Goal: Information Seeking & Learning: Compare options

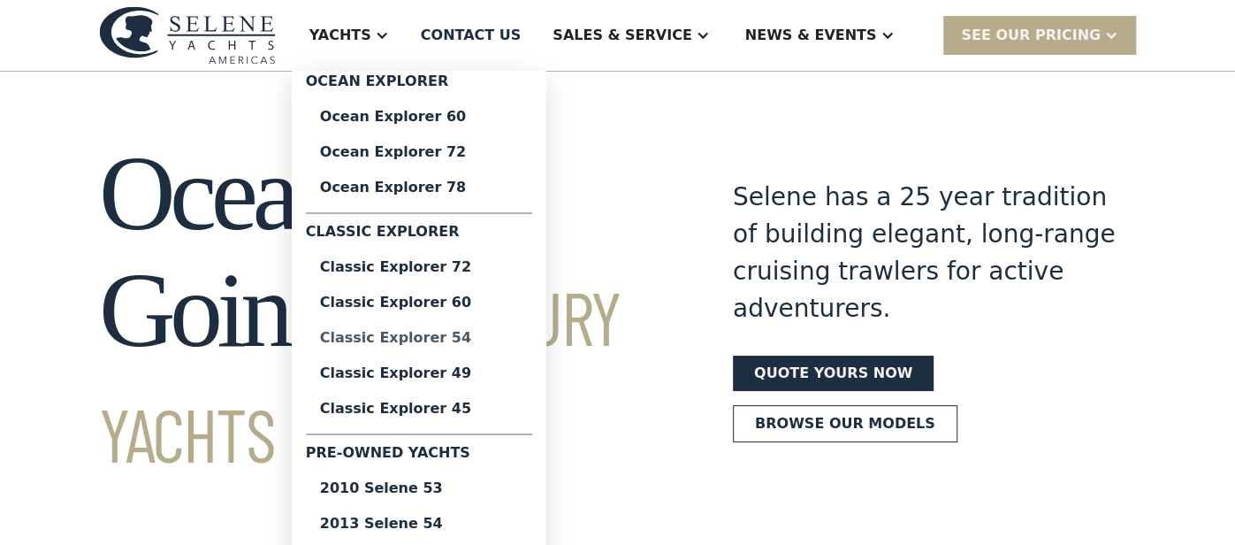
click at [511, 339] on div "Classic Explorer 54" at bounding box center [419, 338] width 198 height 14
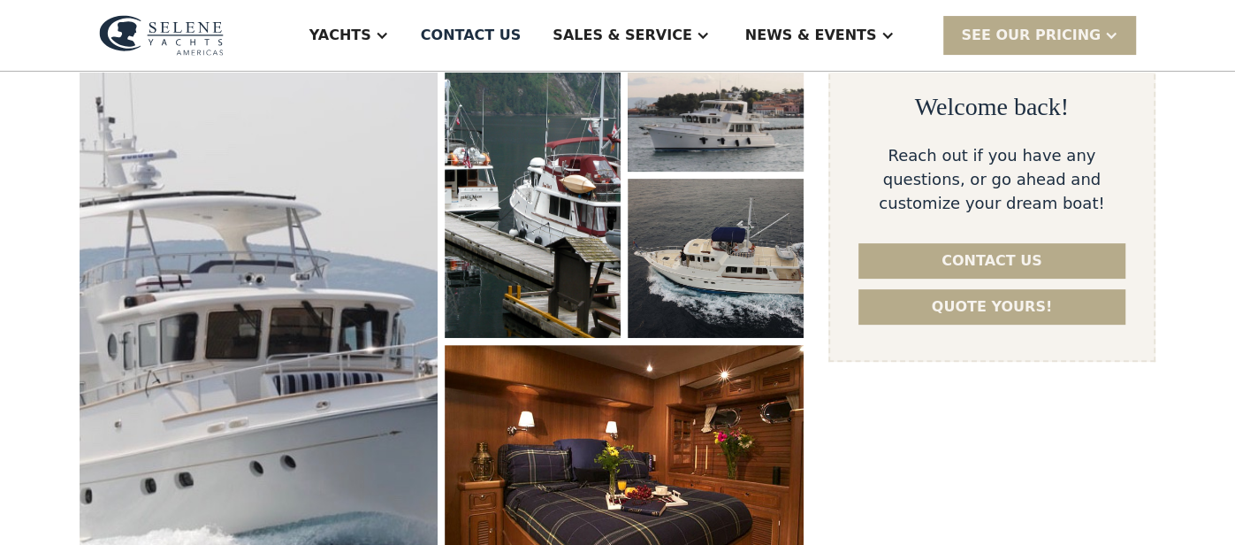
scroll to position [317, 0]
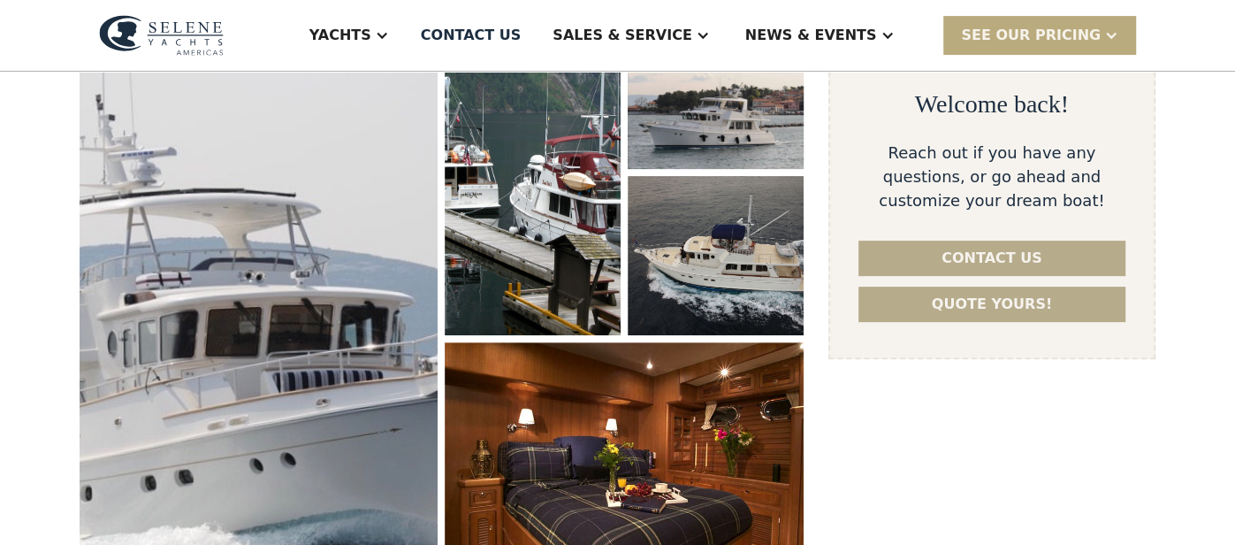
click at [1086, 33] on div "SEE Our Pricing" at bounding box center [1031, 35] width 140 height 21
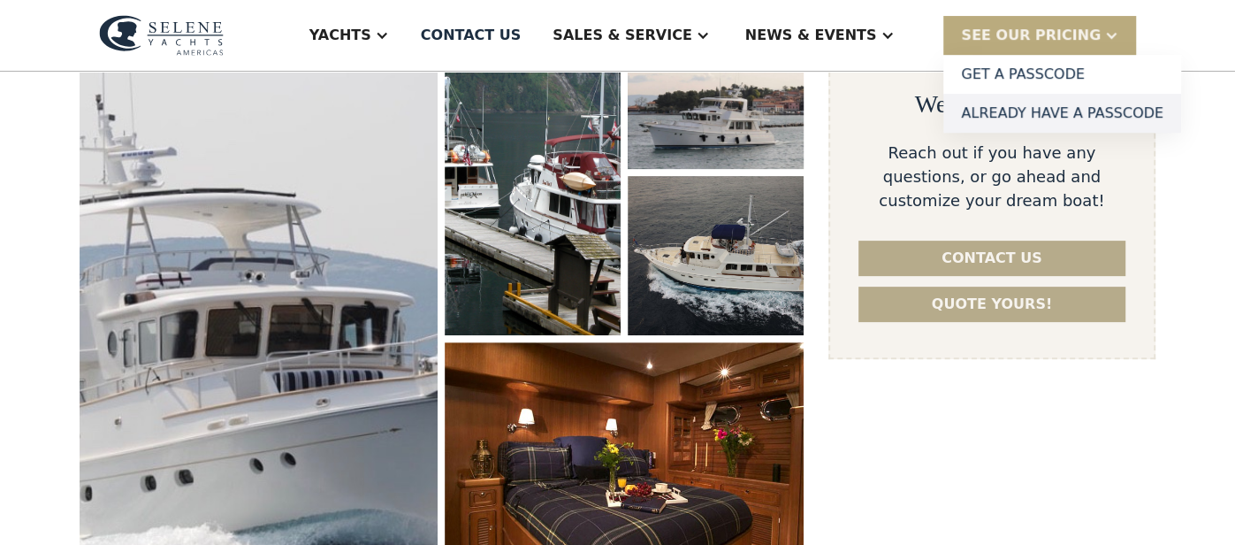
click at [1049, 117] on link "Already have a passcode" at bounding box center [1062, 113] width 238 height 39
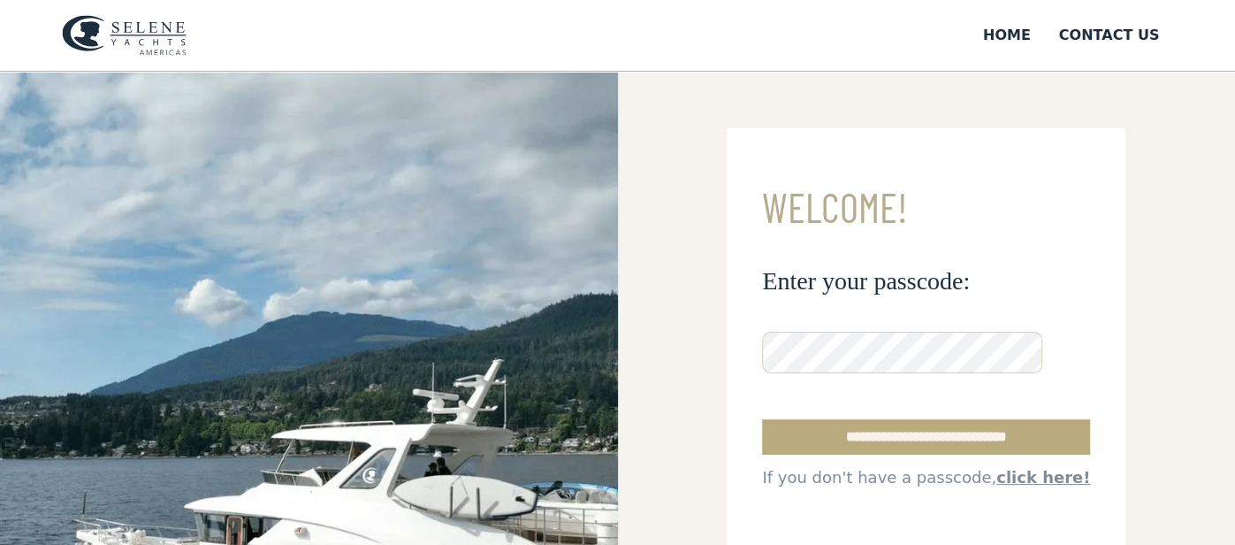
click at [913, 437] on input "**********" at bounding box center [926, 436] width 328 height 35
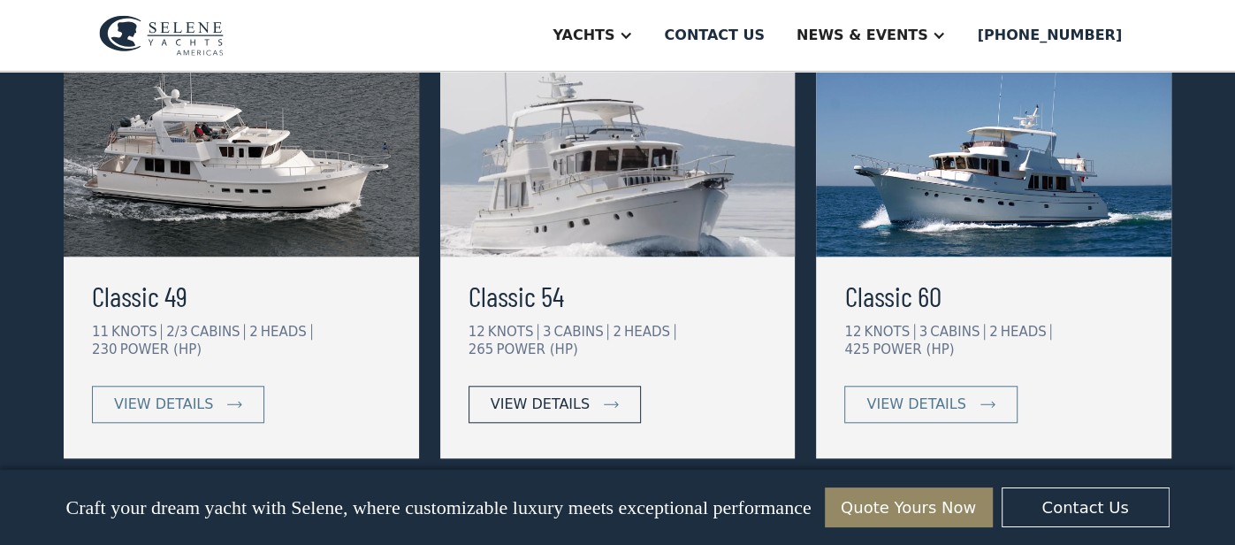
scroll to position [996, 0]
click at [556, 393] on div "view details" at bounding box center [540, 403] width 99 height 21
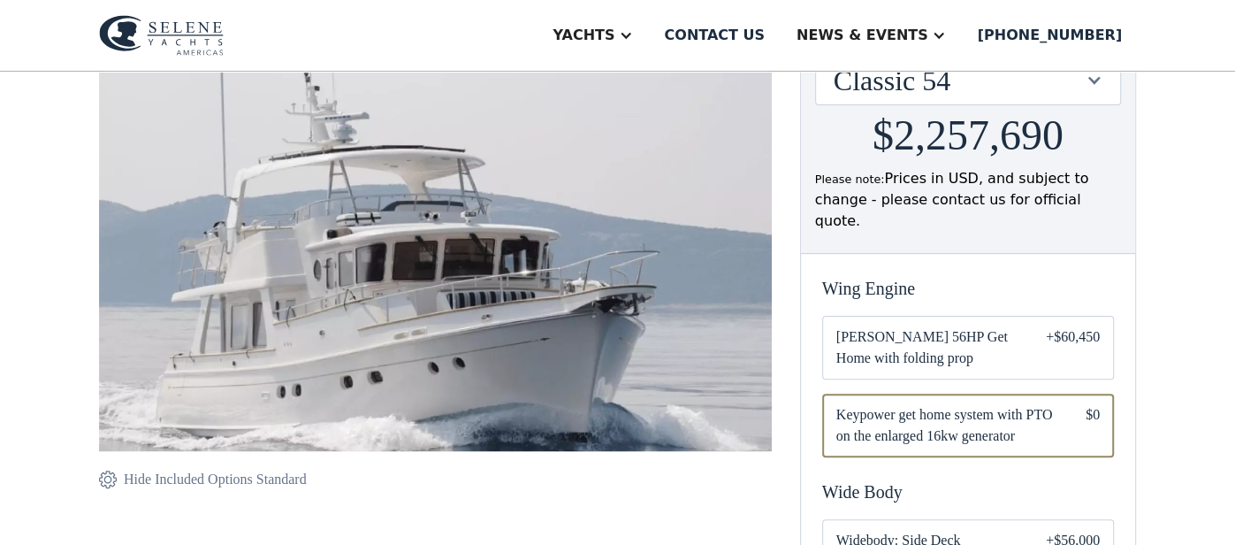
scroll to position [251, 0]
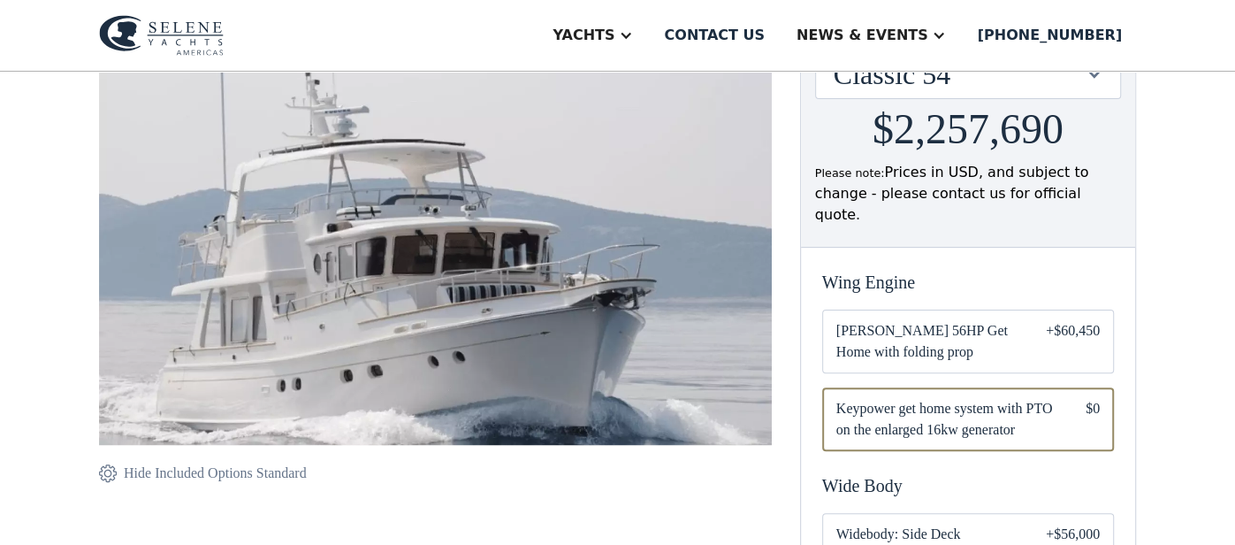
click at [1035, 311] on div "Email Form" at bounding box center [968, 341] width 292 height 64
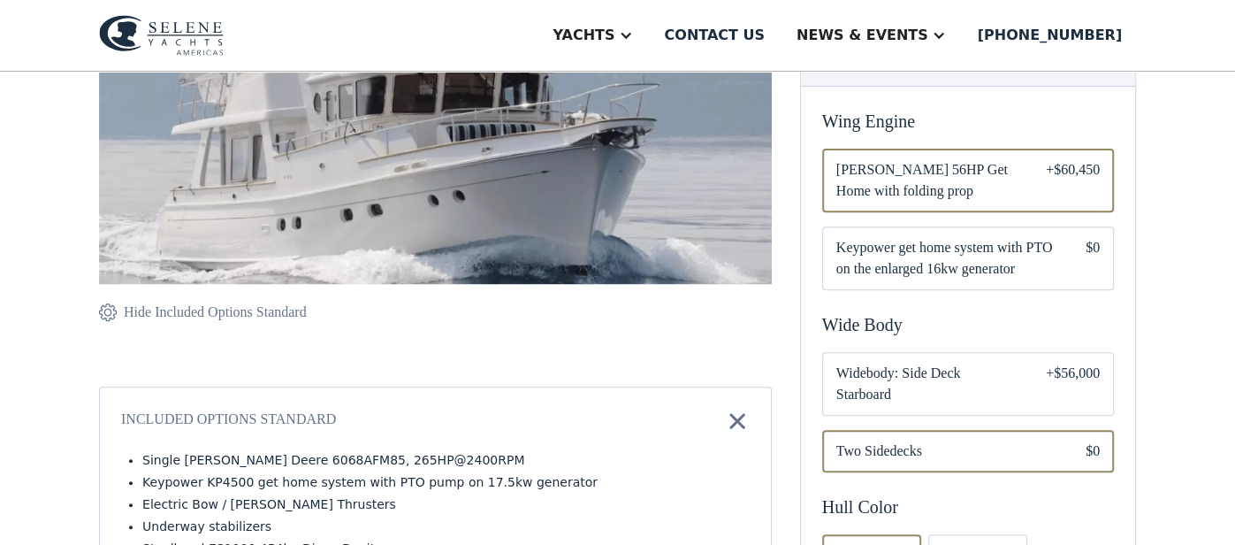
scroll to position [422, 0]
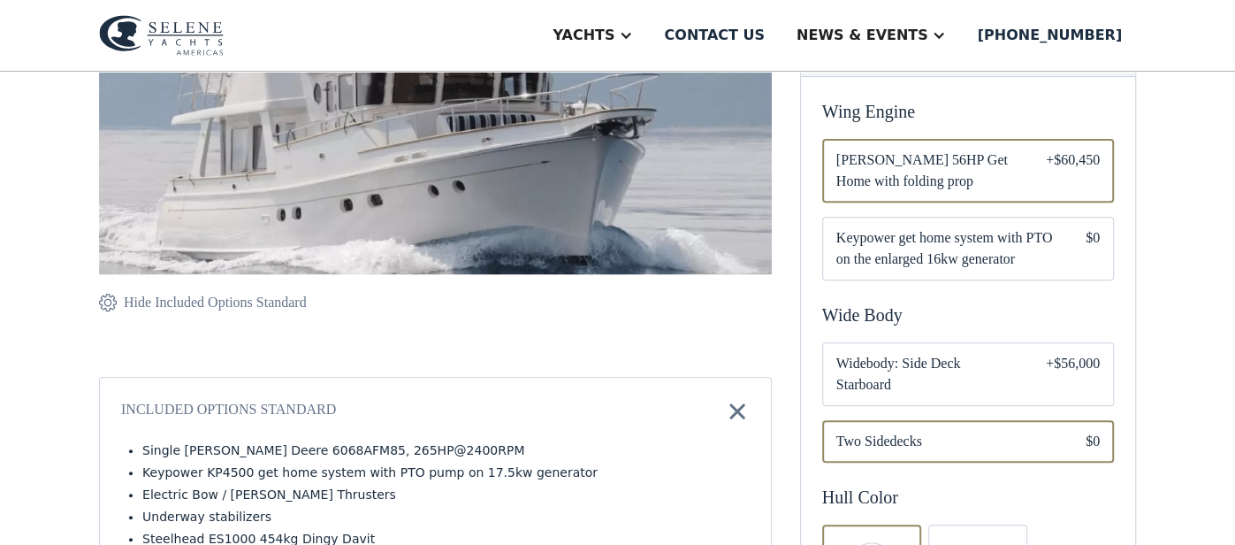
click at [1062, 353] on div "+$56,000" at bounding box center [1073, 374] width 54 height 42
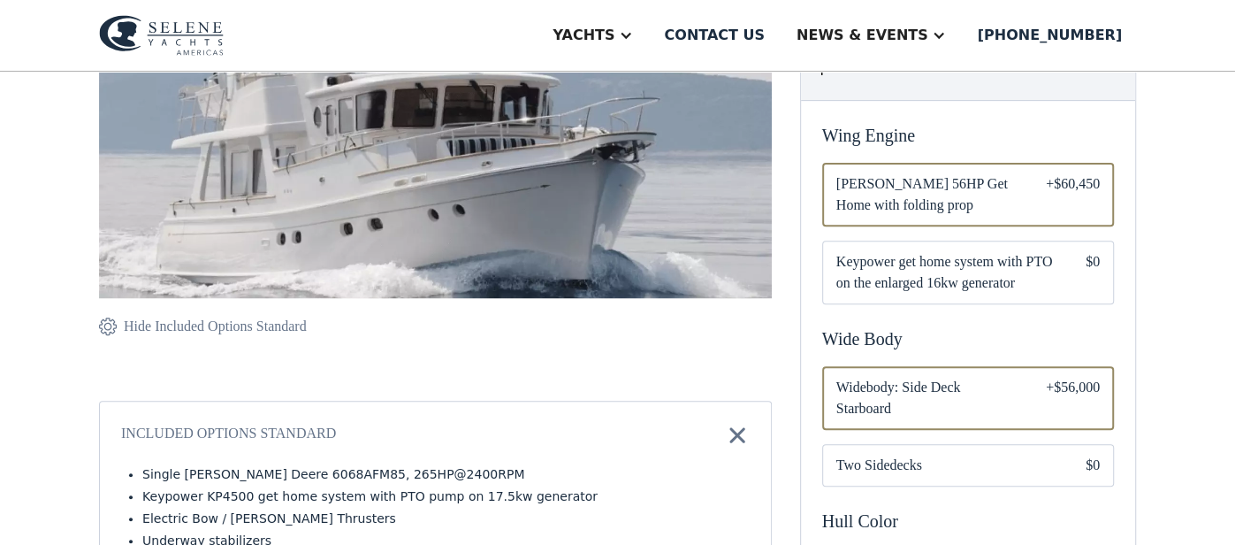
scroll to position [391, 0]
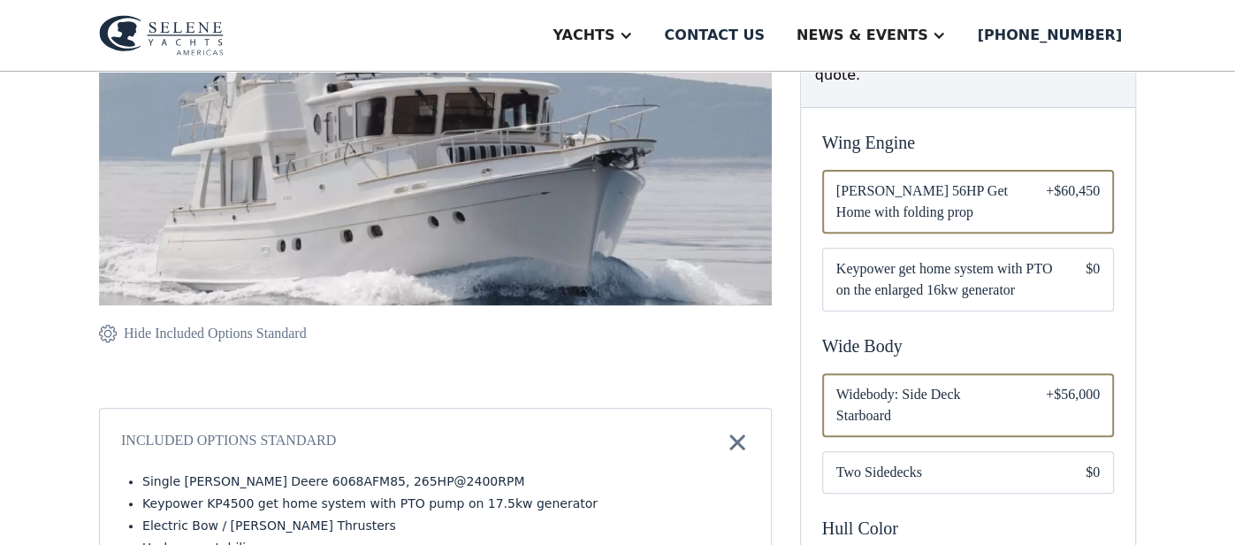
click at [1002, 258] on span "Keypower get home system with PTO on the enlarged 16kw generator" at bounding box center [946, 279] width 221 height 42
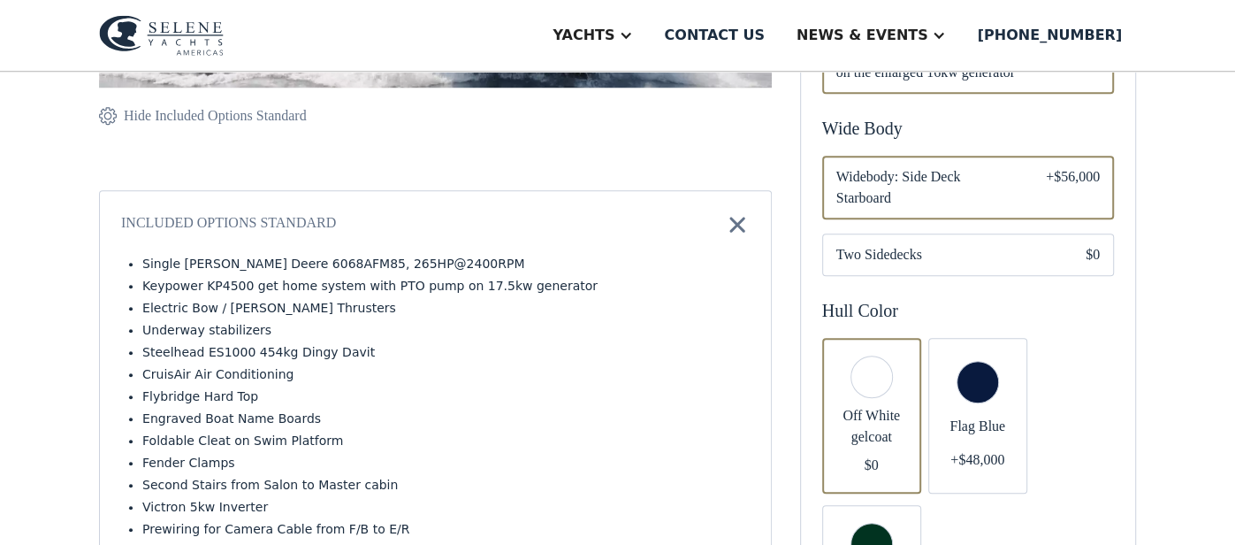
scroll to position [612, 0]
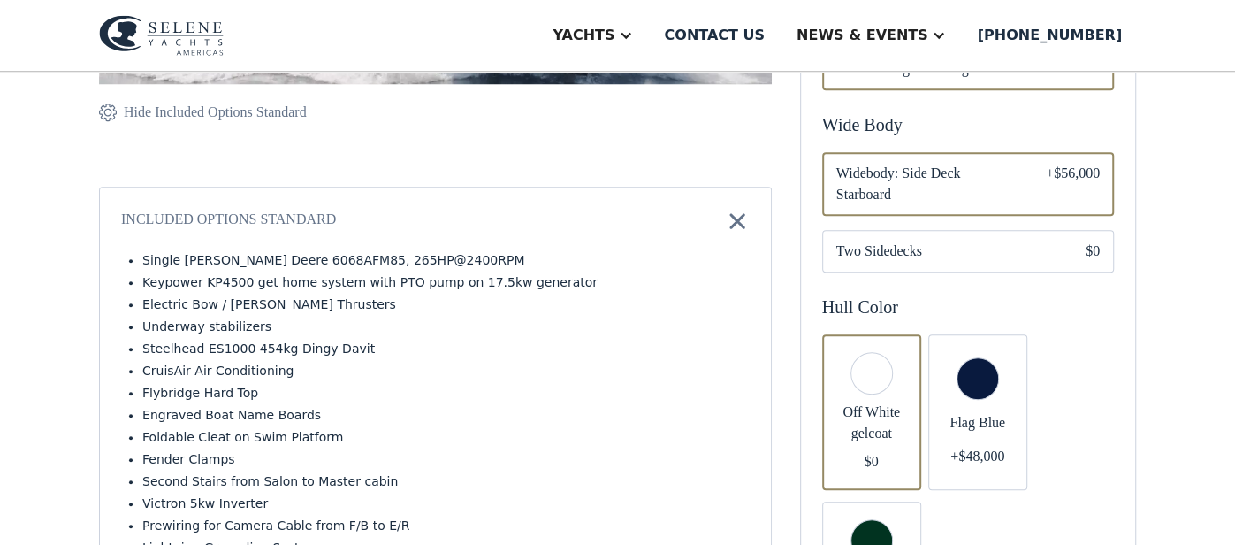
click at [211, 108] on div "Hide Included Options Standard" at bounding box center [215, 112] width 183 height 21
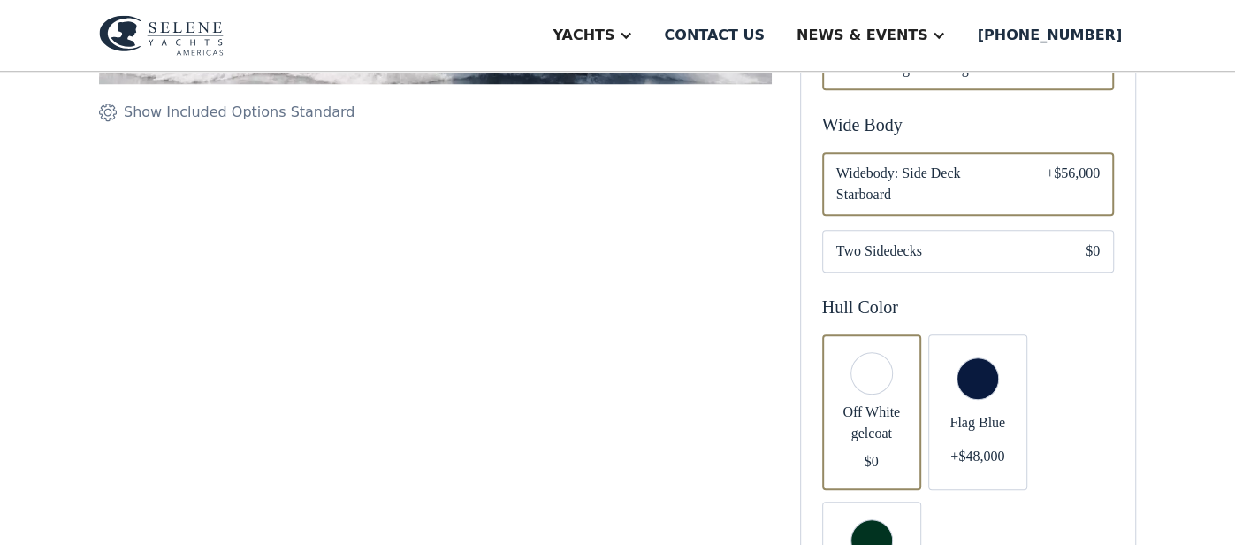
click at [211, 108] on div "Show Included Options Standard" at bounding box center [239, 112] width 231 height 21
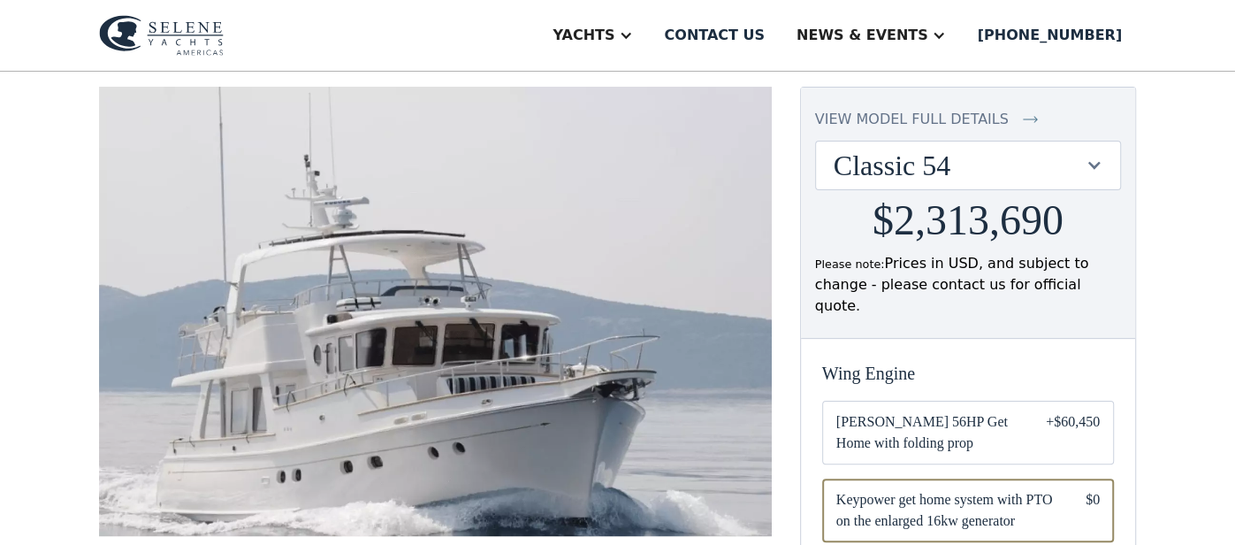
scroll to position [159, 0]
click at [1096, 162] on div at bounding box center [1094, 165] width 17 height 17
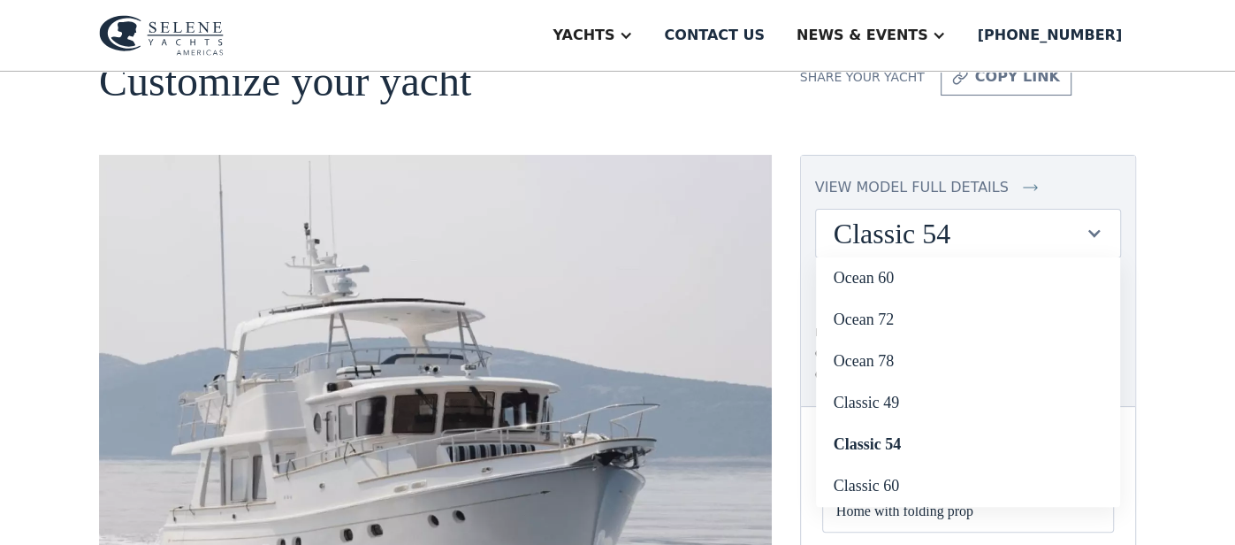
scroll to position [91, 0]
click at [922, 188] on div "view model full details" at bounding box center [912, 188] width 194 height 21
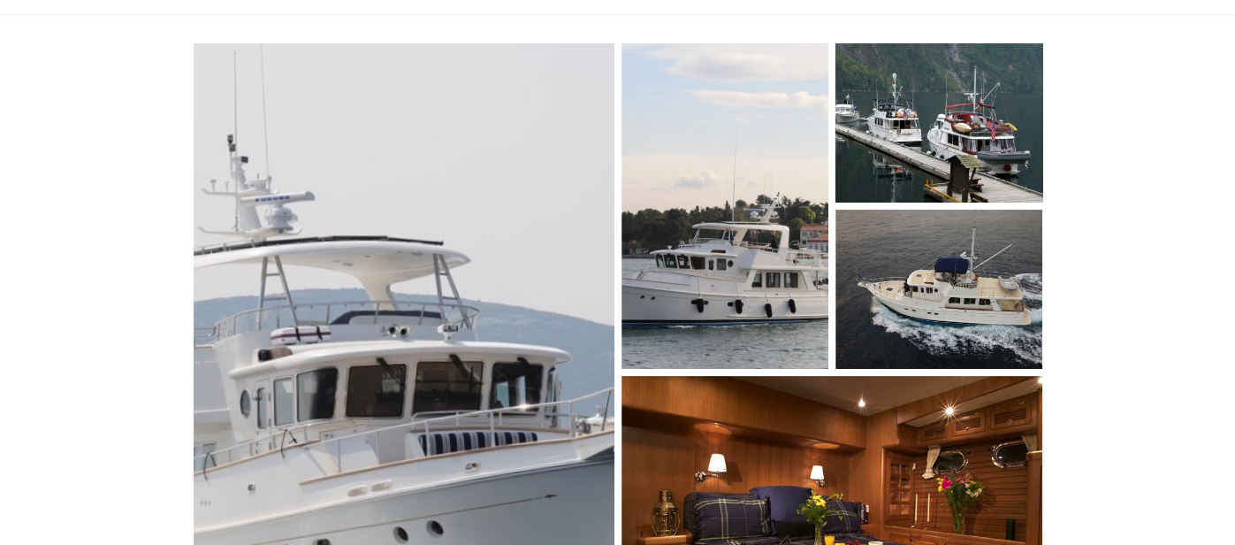
scroll to position [0, 0]
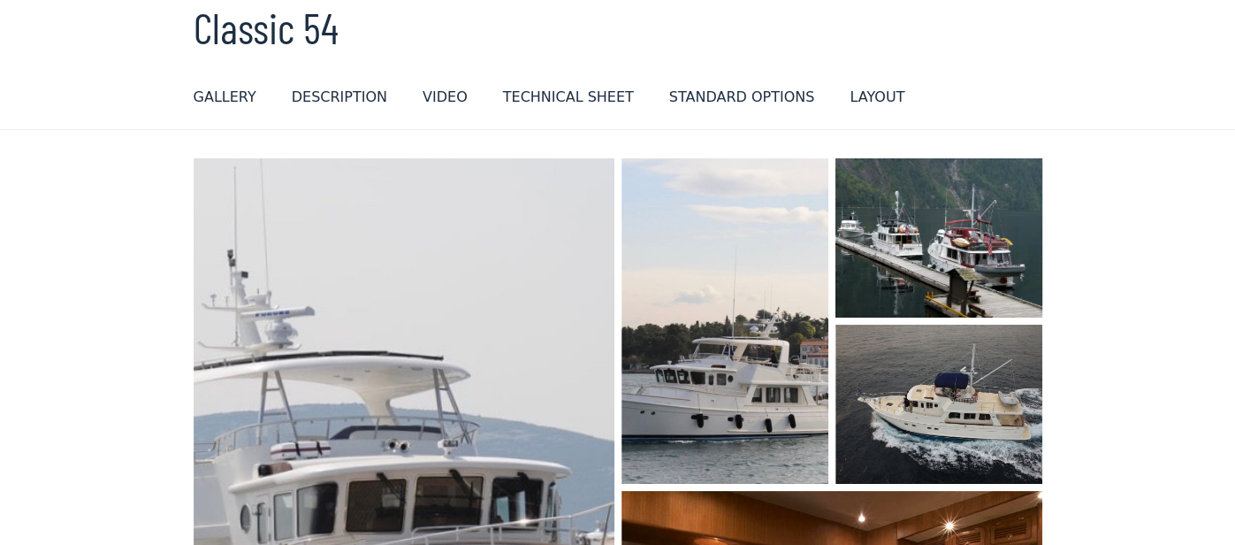
click at [721, 78] on div "Classic 54 GALLERY GALLERY virtual tour DESCRIPTION DESCRIPTION VIDEO Technical…" at bounding box center [618, 59] width 849 height 111
click at [708, 94] on div "standard options" at bounding box center [742, 97] width 146 height 21
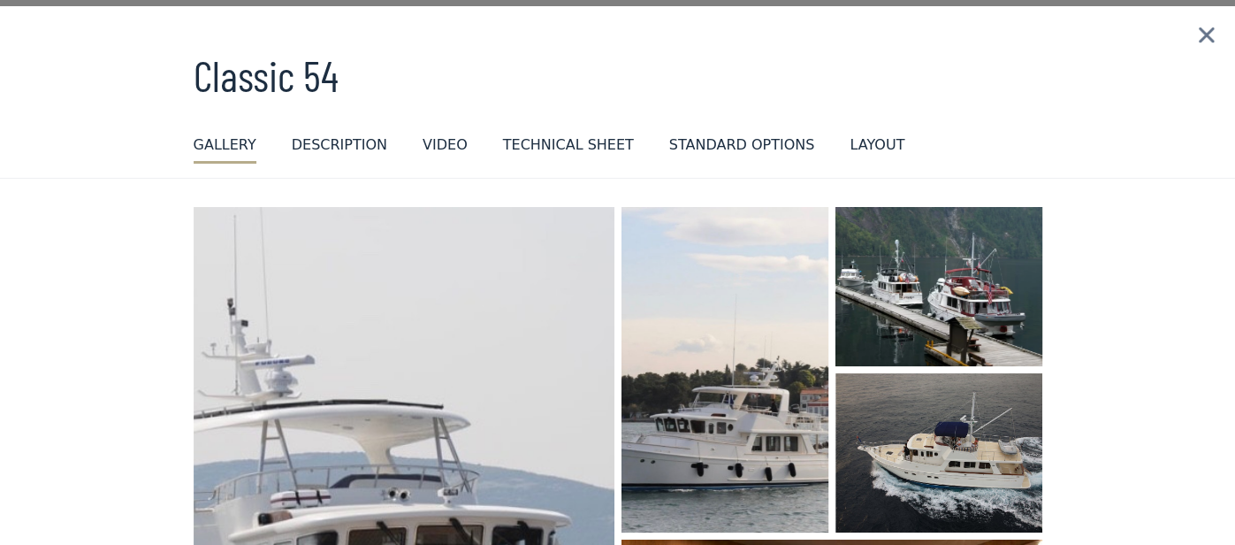
scroll to position [41, 0]
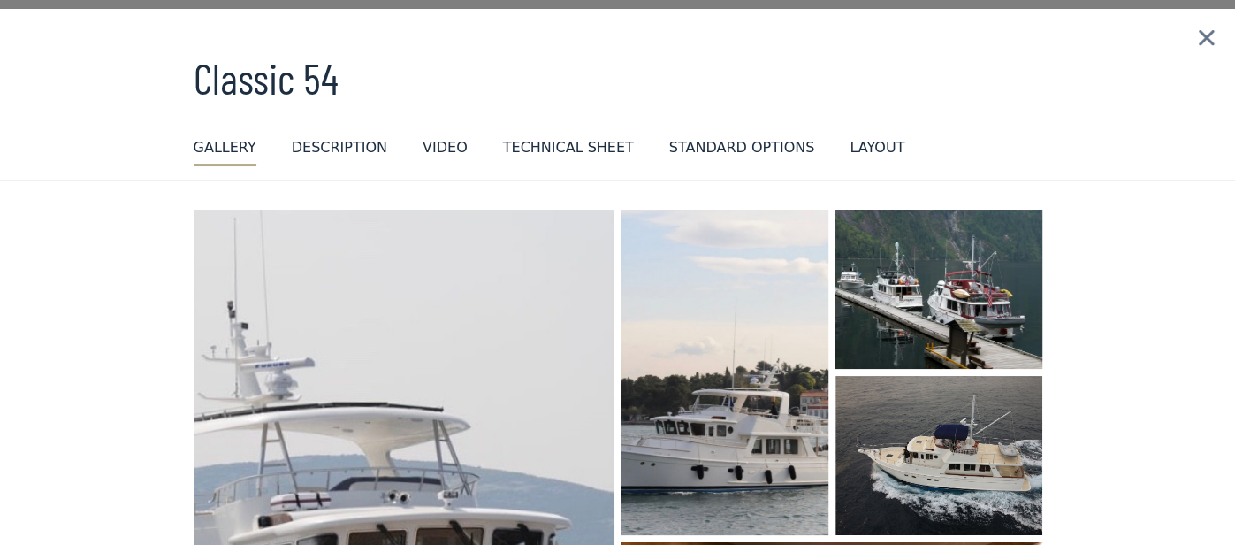
click at [332, 144] on div "DESCRIPTION" at bounding box center [339, 147] width 95 height 21
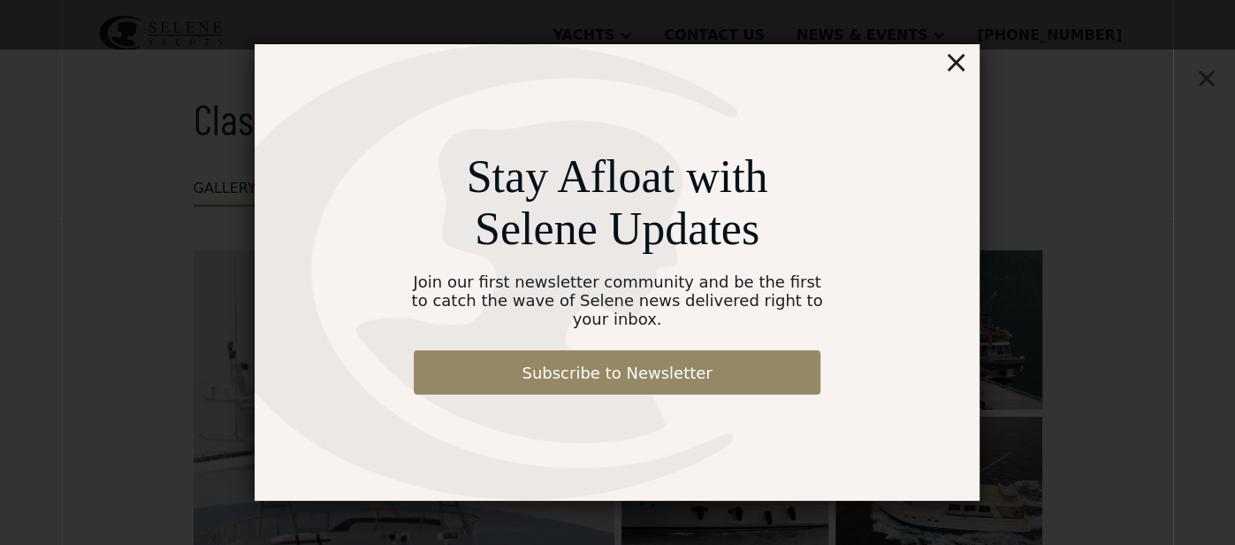
click at [961, 70] on div "×" at bounding box center [956, 61] width 26 height 35
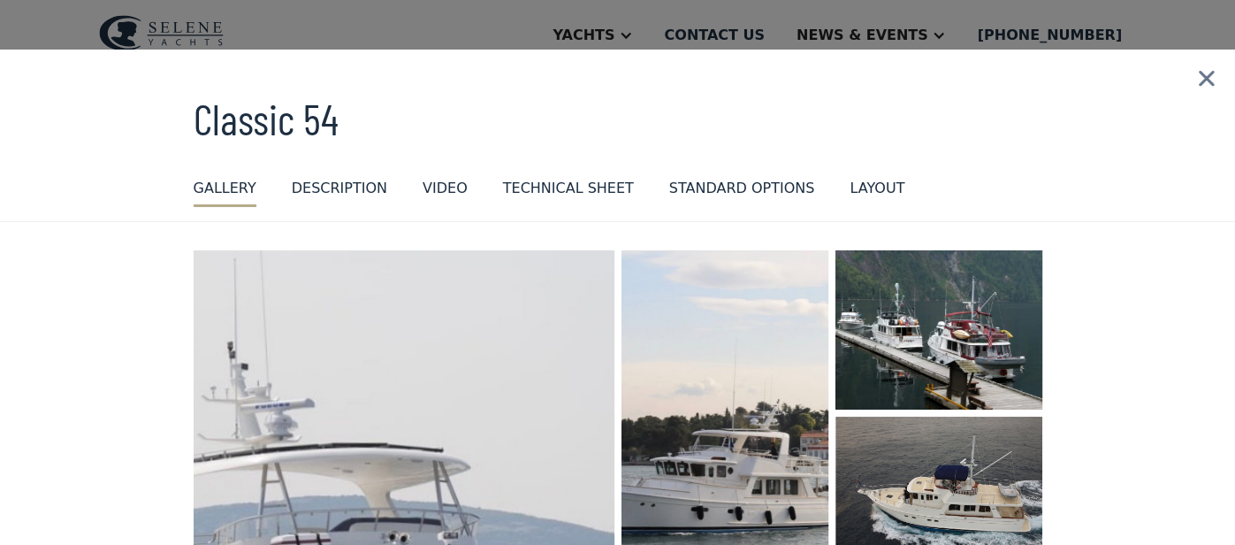
click at [1206, 80] on img at bounding box center [1206, 79] width 57 height 58
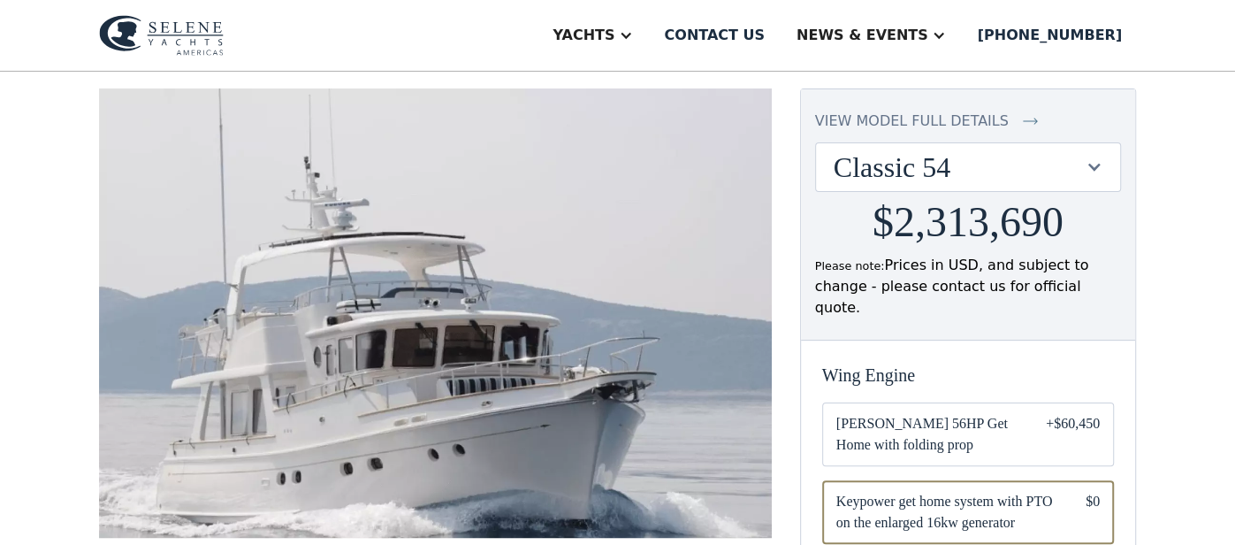
scroll to position [160, 0]
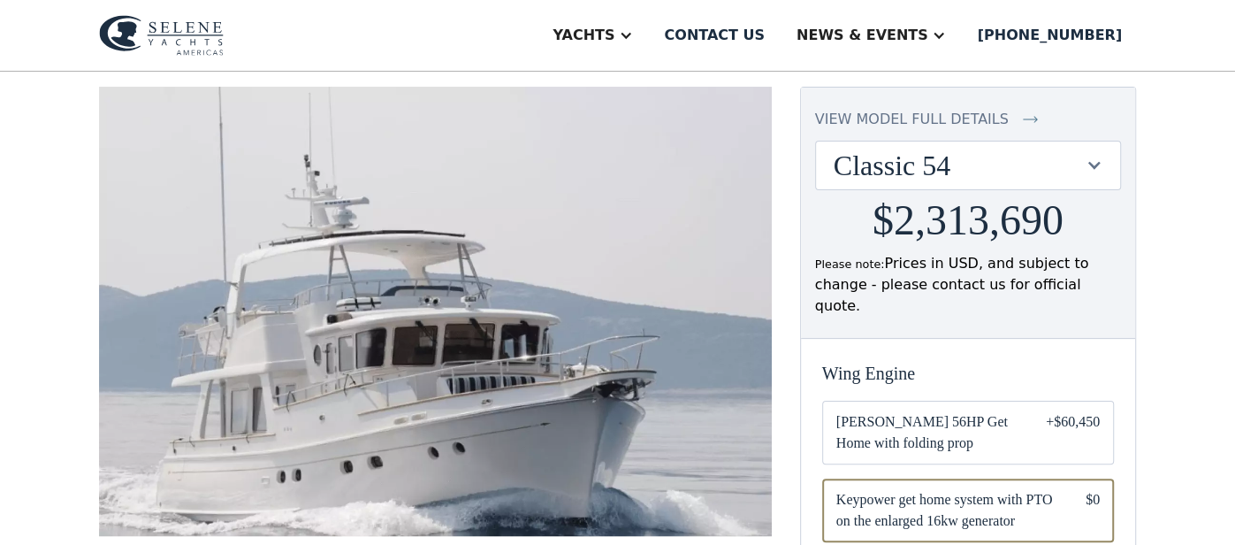
click at [1088, 165] on div at bounding box center [1094, 164] width 17 height 17
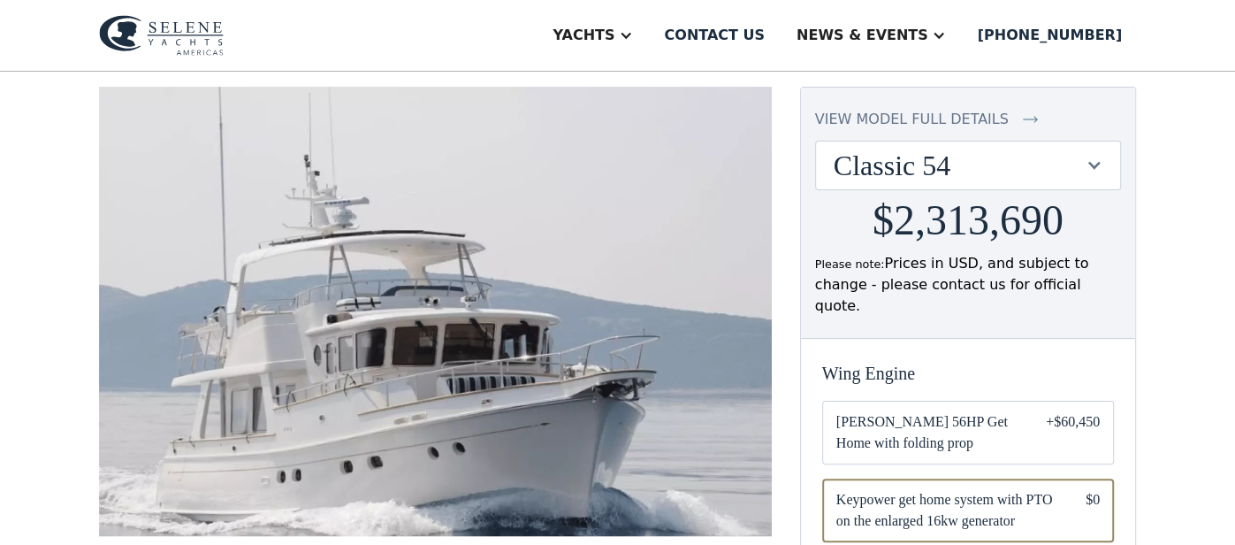
click at [1092, 165] on div at bounding box center [1094, 164] width 17 height 17
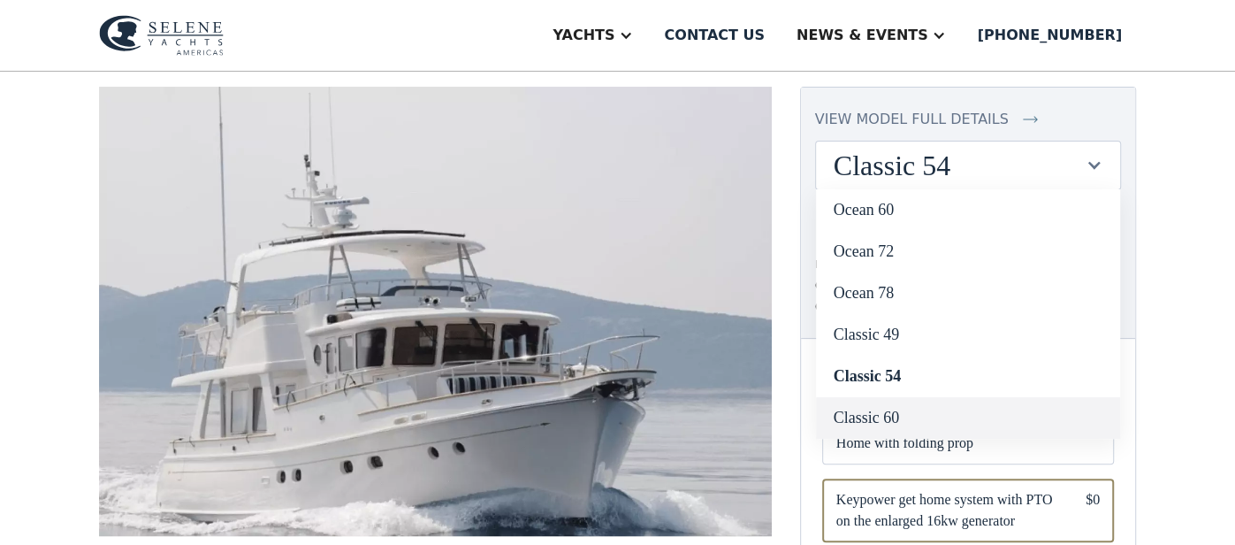
click at [912, 420] on link "Classic 60" at bounding box center [968, 418] width 304 height 42
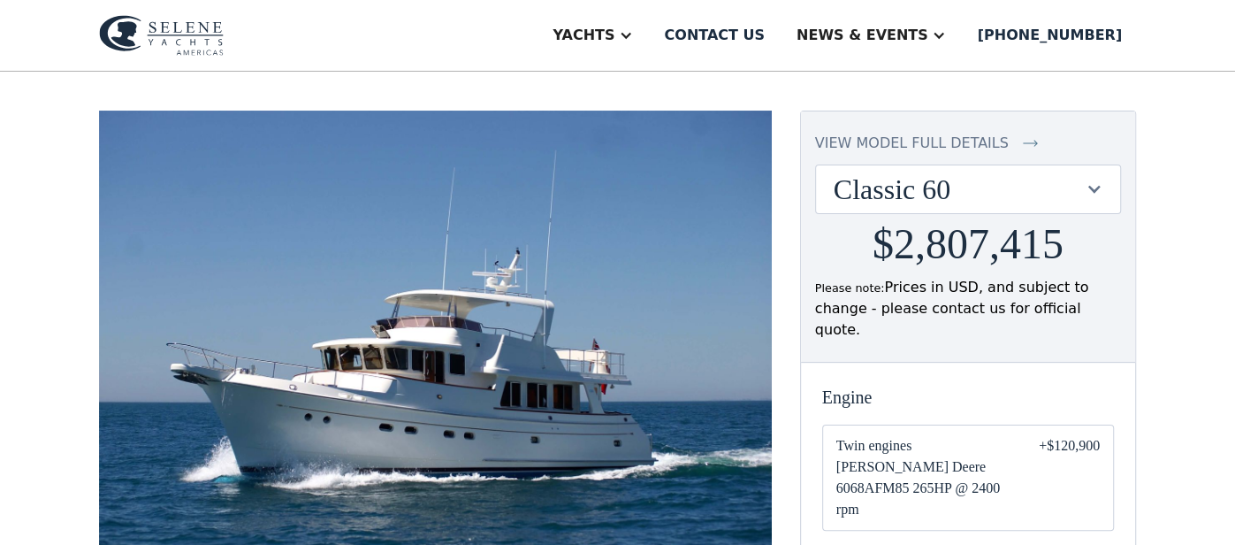
scroll to position [137, 0]
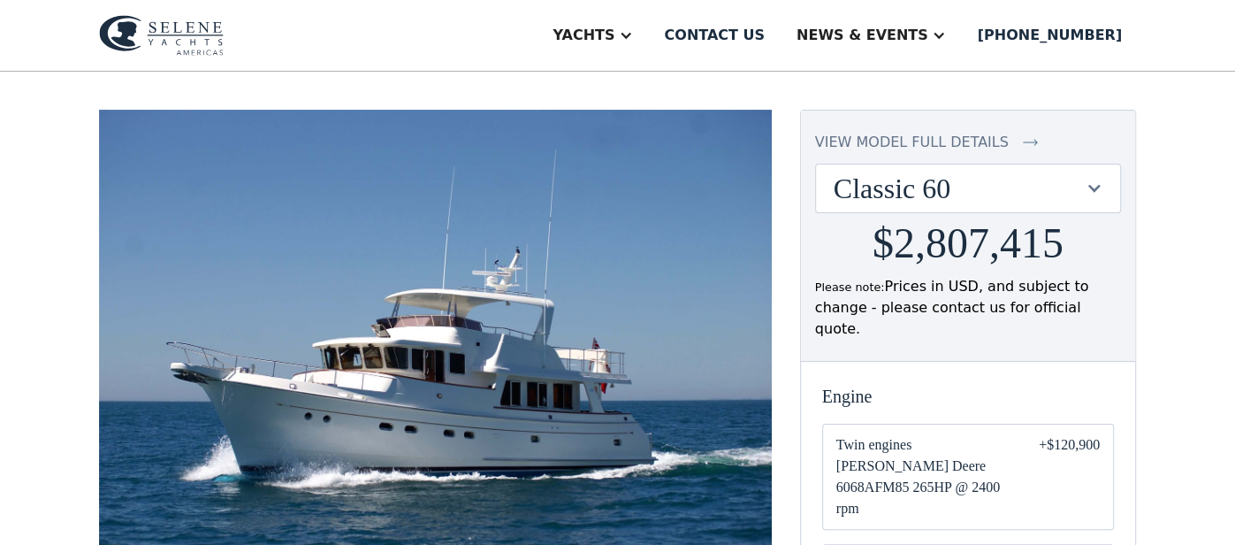
click at [1095, 191] on div at bounding box center [1094, 187] width 17 height 17
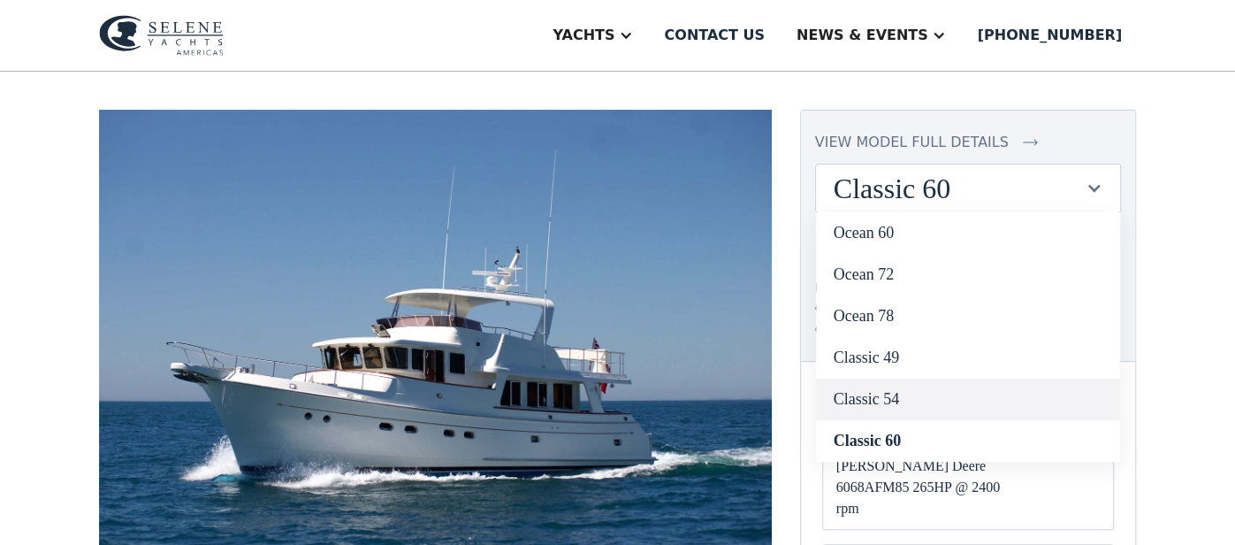
click at [920, 398] on link "Classic 54" at bounding box center [968, 399] width 304 height 42
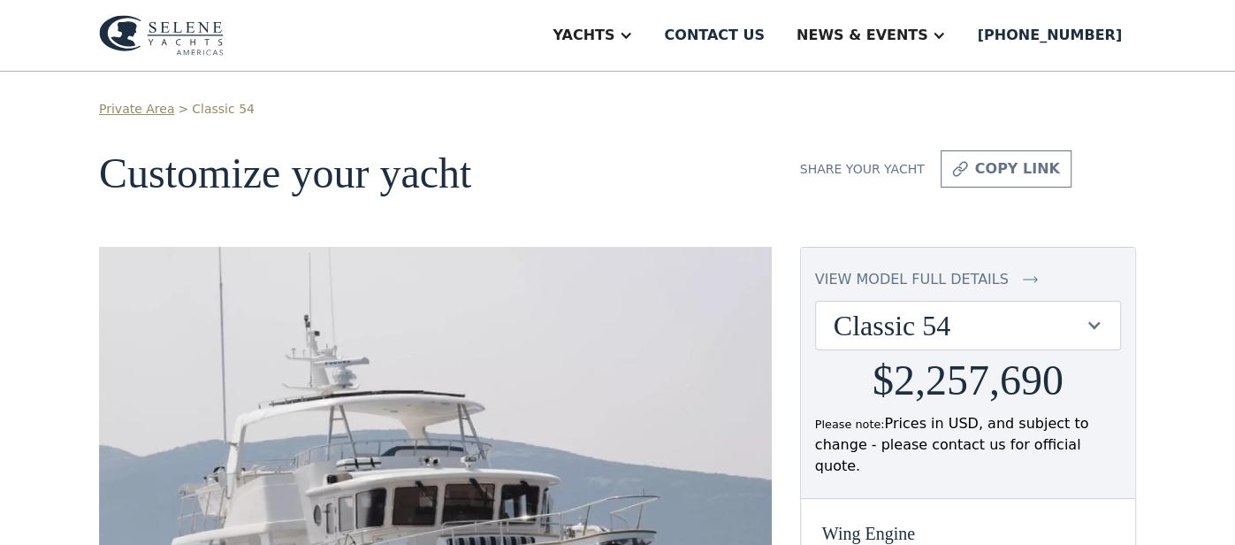
click at [137, 107] on link "Private Area" at bounding box center [136, 109] width 75 height 19
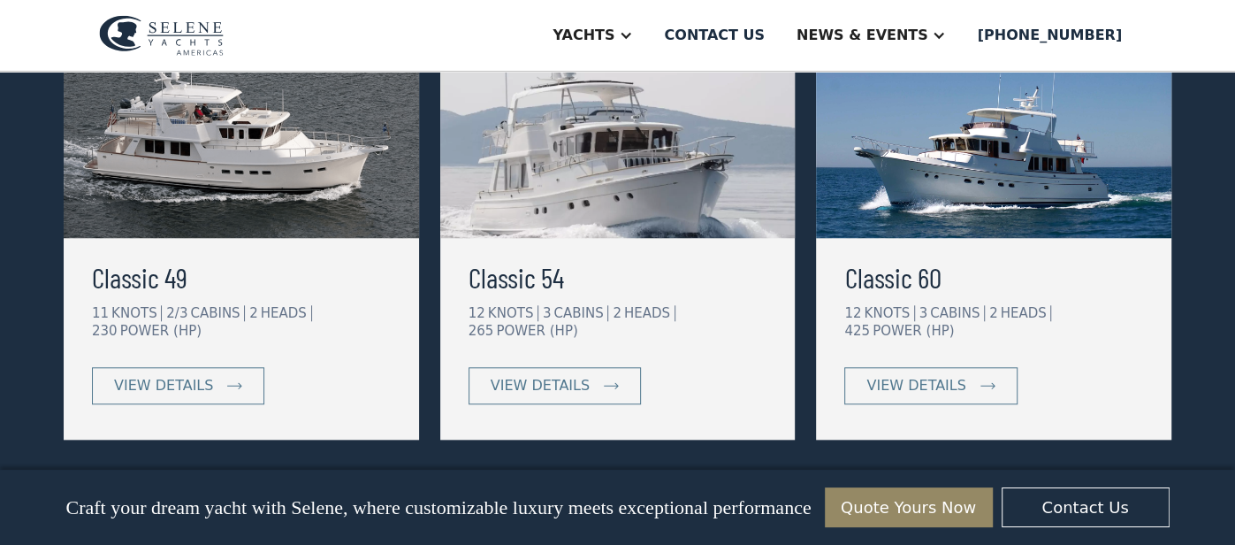
scroll to position [1017, 0]
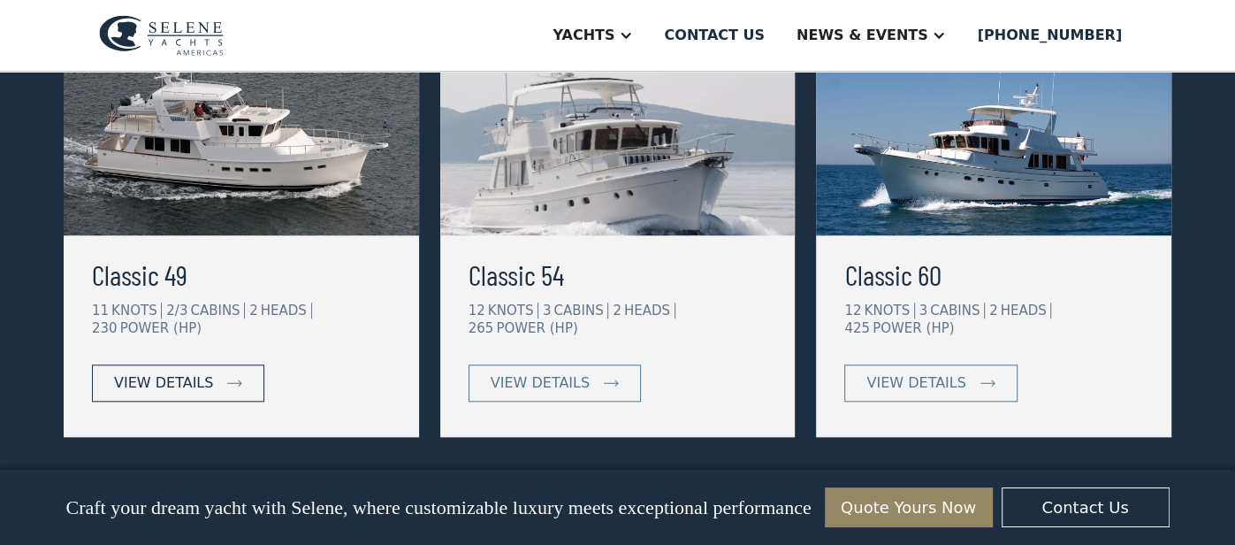
click at [232, 379] on img at bounding box center [234, 382] width 15 height 7
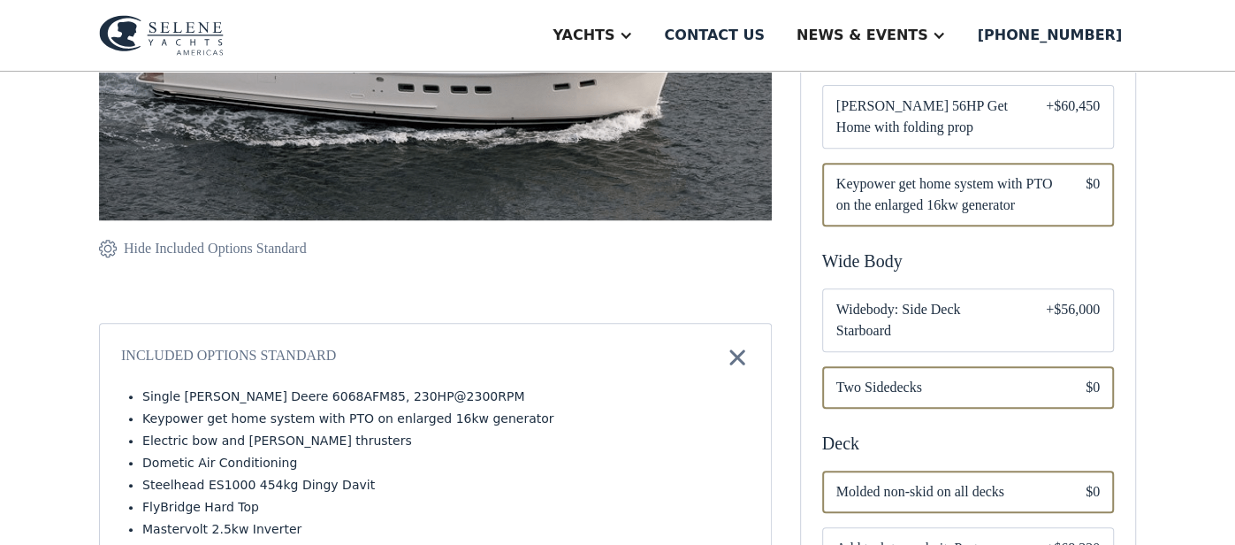
scroll to position [477, 0]
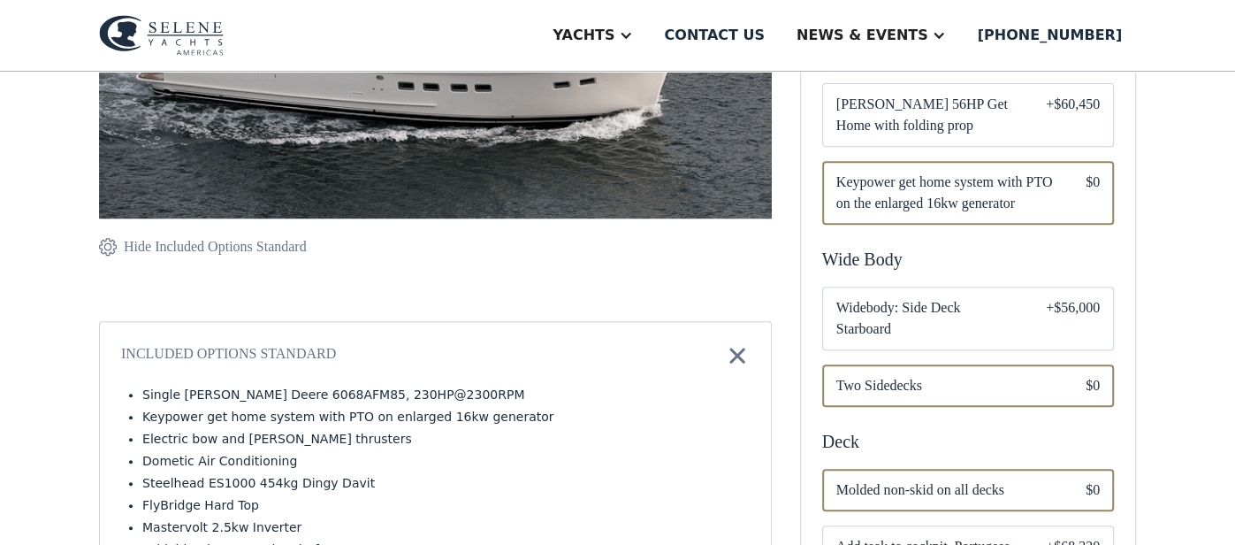
click at [1035, 288] on div "Email Form" at bounding box center [968, 318] width 292 height 64
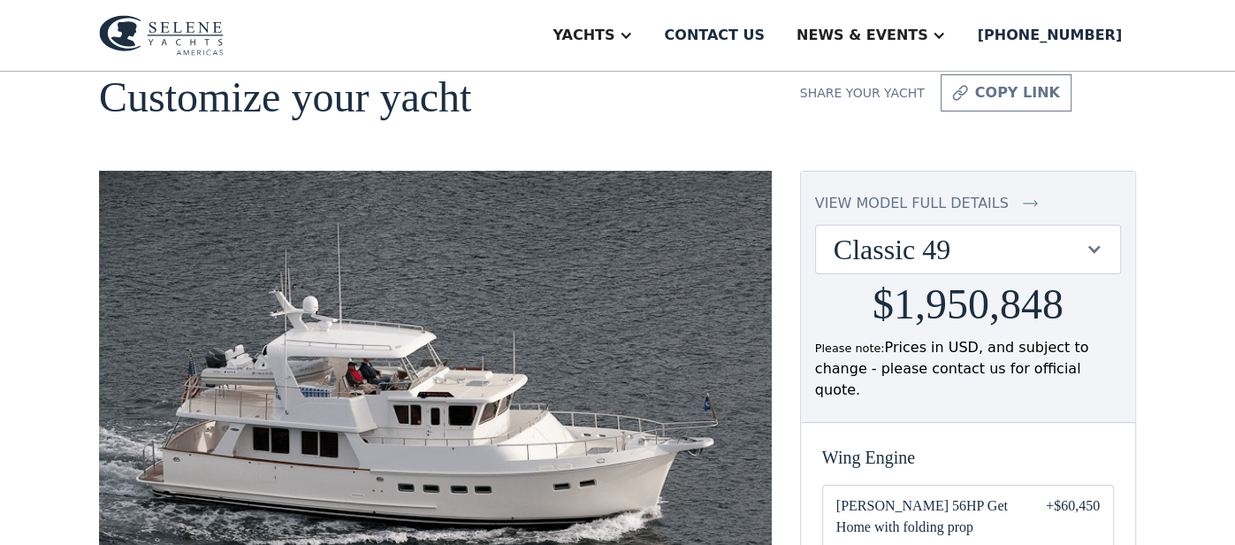
scroll to position [80, 0]
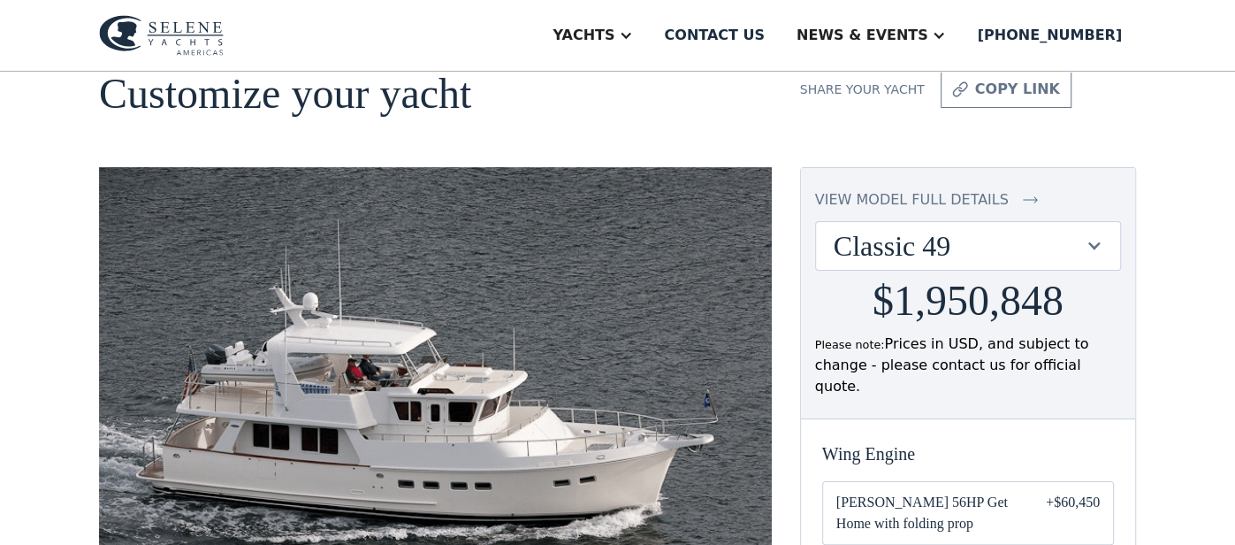
click at [1092, 243] on div at bounding box center [1094, 245] width 17 height 17
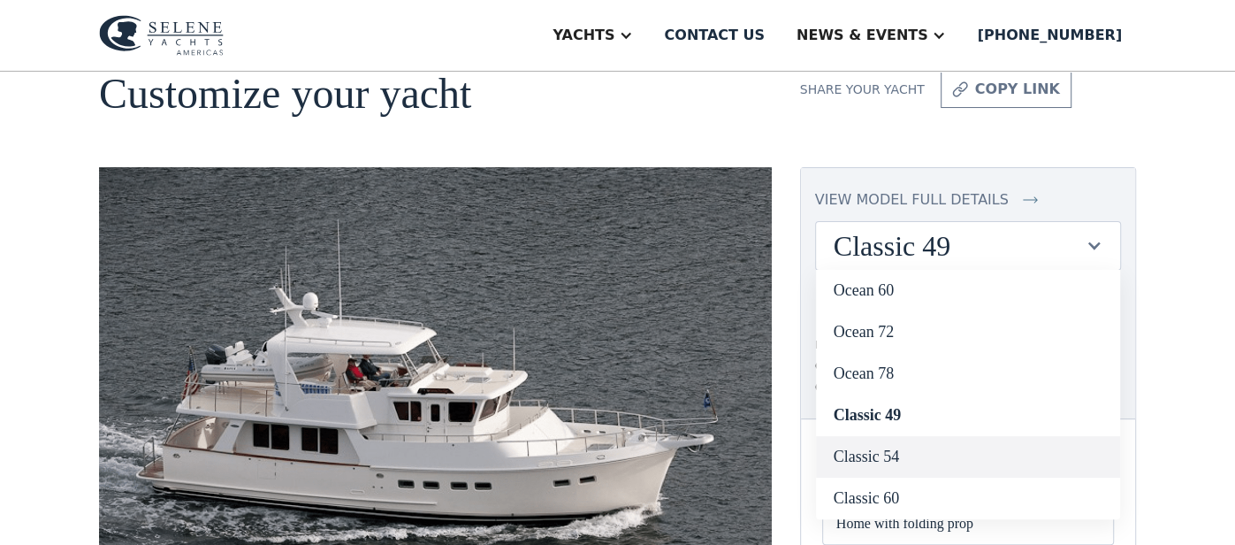
click at [902, 450] on link "Classic 54" at bounding box center [968, 457] width 304 height 42
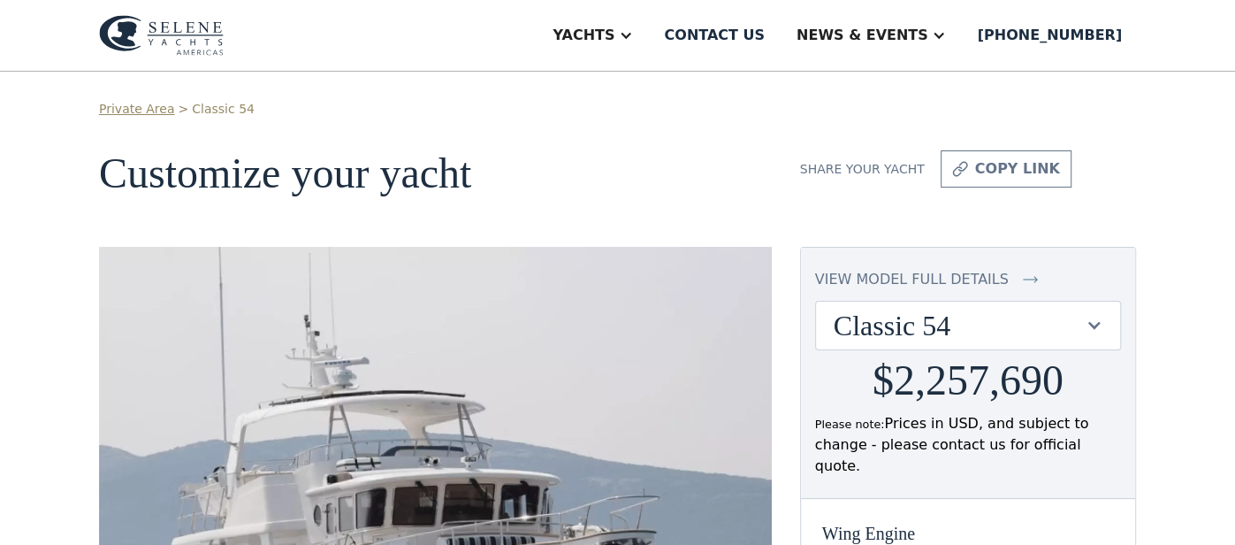
click at [179, 43] on img at bounding box center [161, 35] width 125 height 41
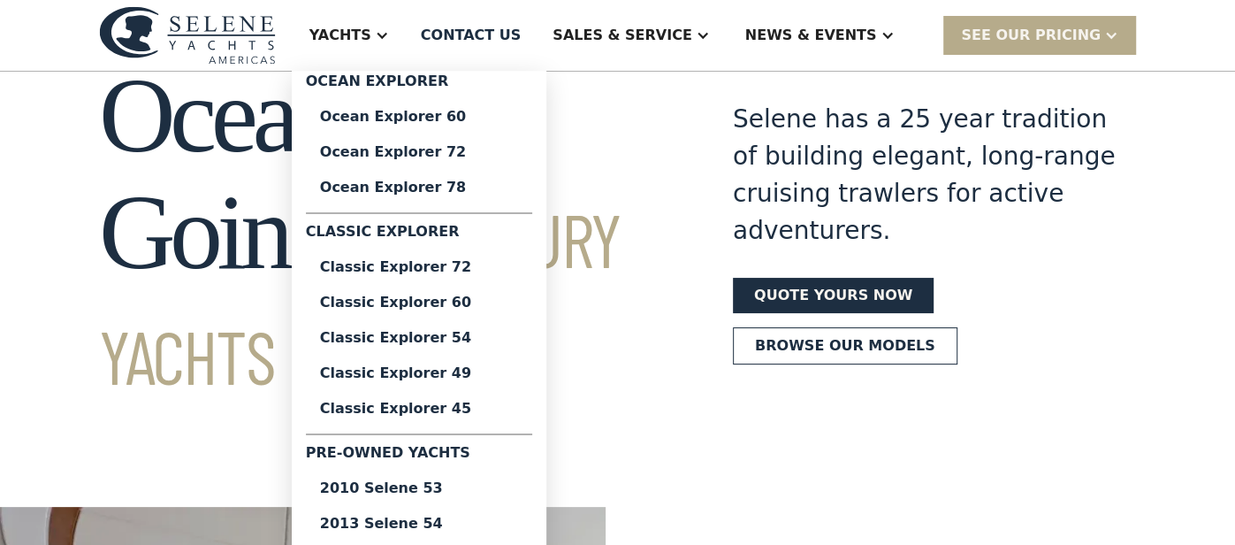
scroll to position [77, 0]
click at [495, 523] on div "2013 Selene 54" at bounding box center [419, 523] width 198 height 14
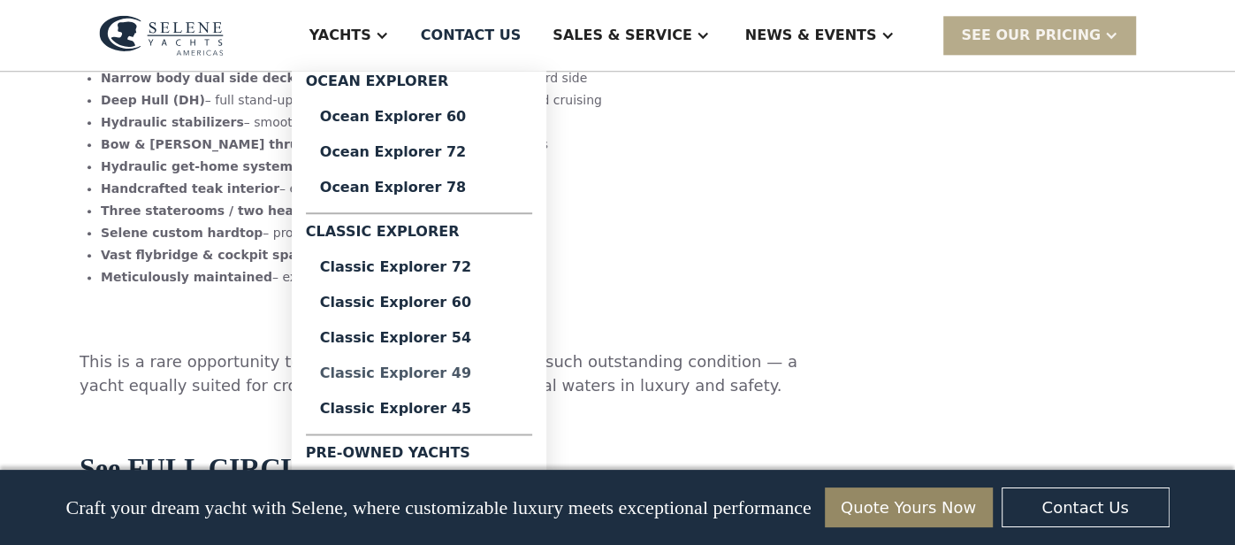
scroll to position [1435, 0]
click at [514, 450] on div "Pre-Owned Yachts" at bounding box center [419, 456] width 226 height 28
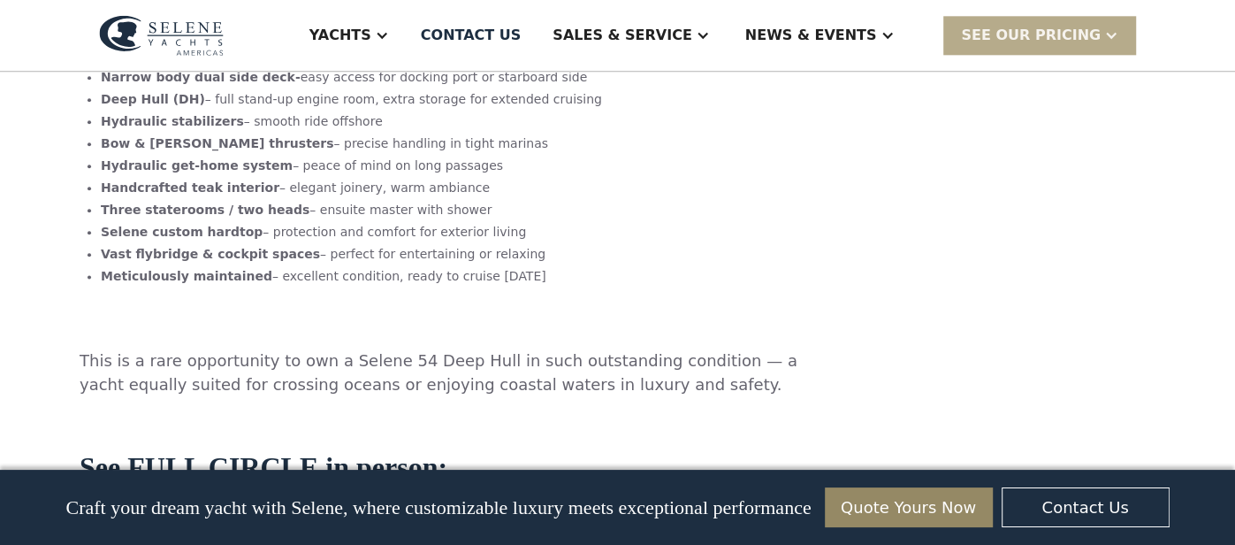
click at [199, 37] on img at bounding box center [161, 35] width 125 height 41
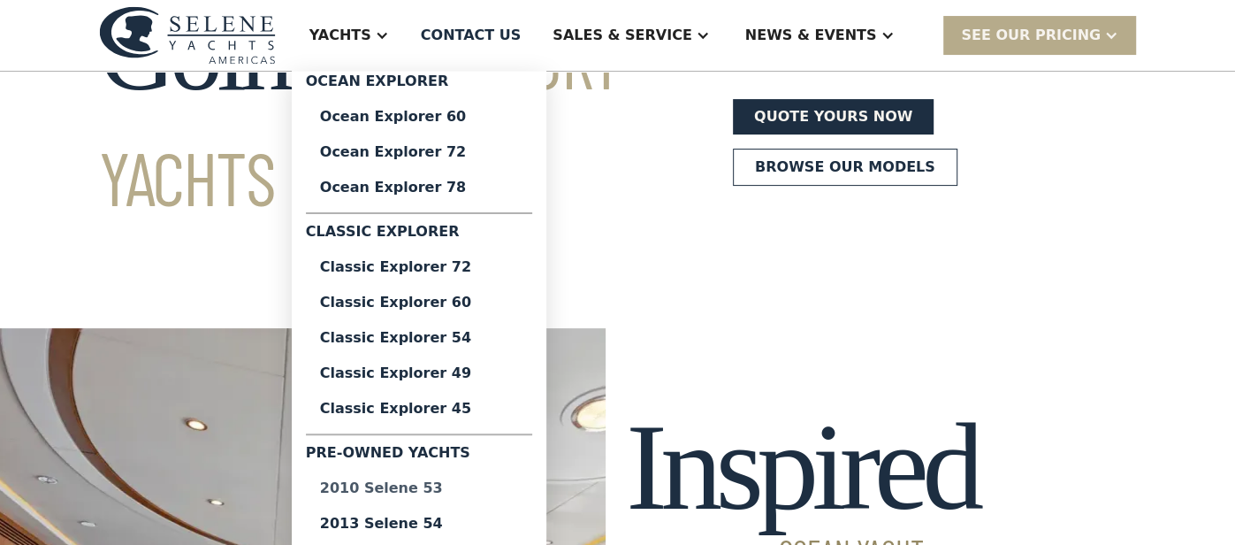
scroll to position [261, 0]
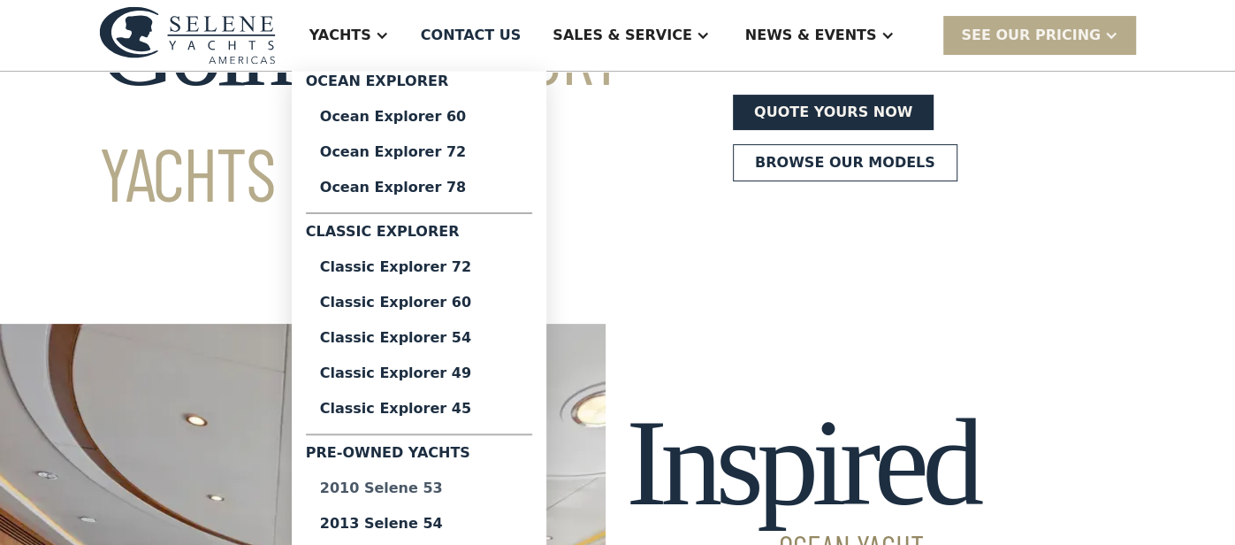
click at [480, 492] on div "2010 Selene 53" at bounding box center [419, 488] width 198 height 14
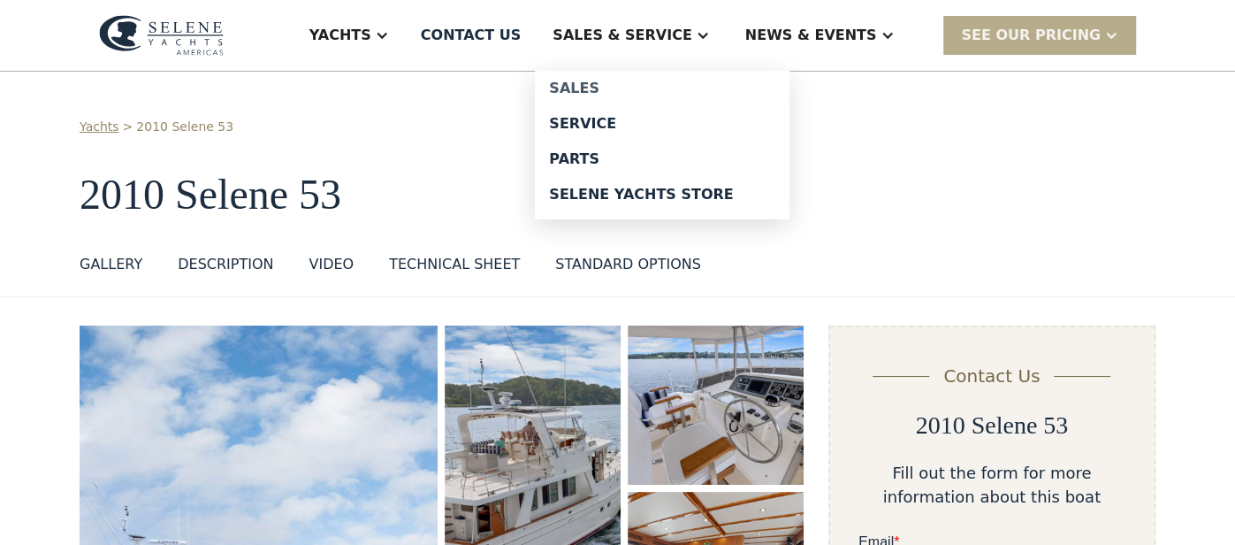
click at [637, 90] on div "Sales" at bounding box center [662, 88] width 226 height 14
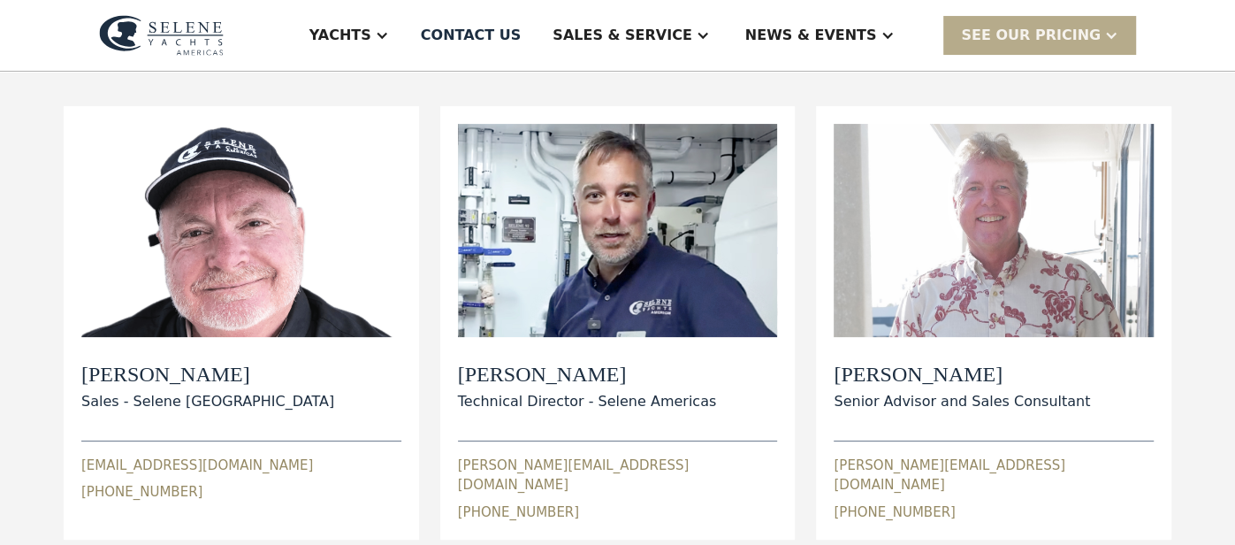
scroll to position [211, 0]
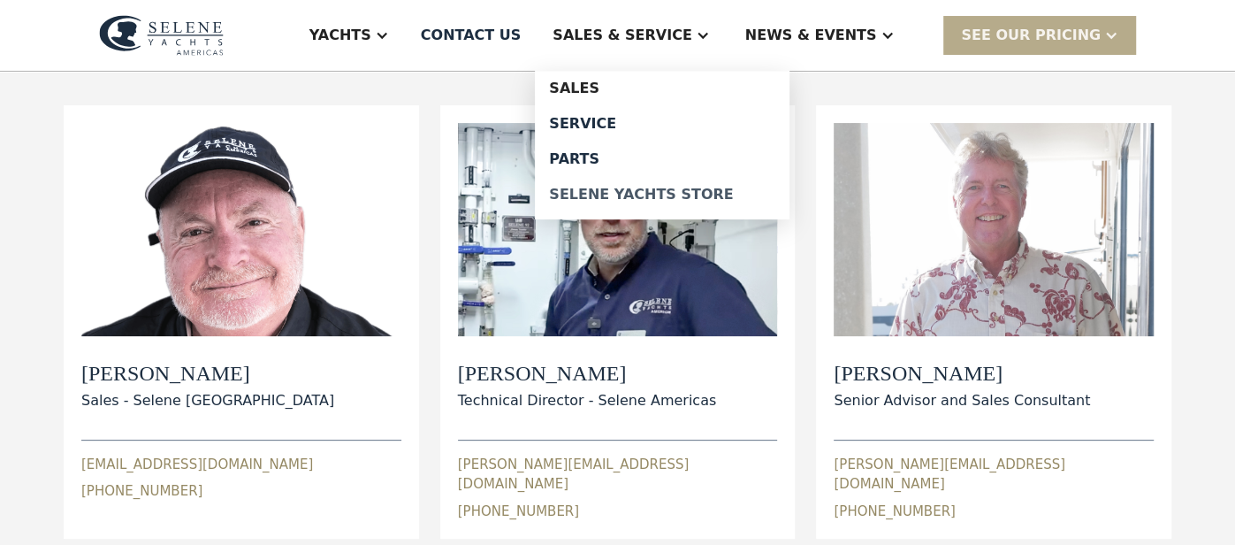
click at [752, 195] on div "Selene Yachts Store" at bounding box center [662, 194] width 226 height 14
